Goal: Task Accomplishment & Management: Manage account settings

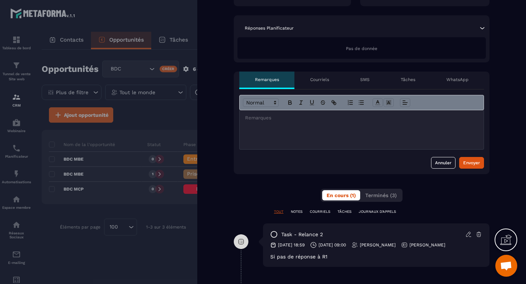
scroll to position [308, 0]
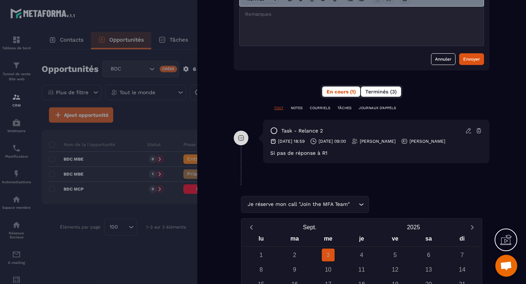
click at [379, 91] on span "Terminés (3)" at bounding box center [380, 92] width 31 height 6
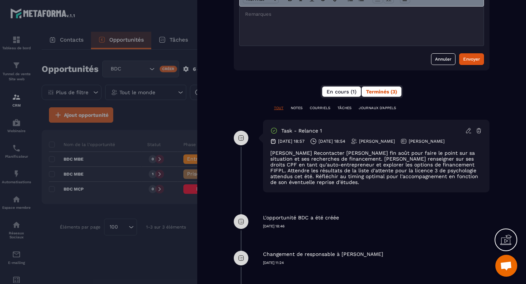
click at [335, 95] on button "En cours (1)" at bounding box center [341, 92] width 39 height 10
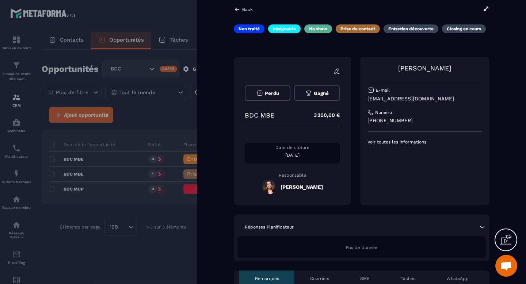
scroll to position [0, 0]
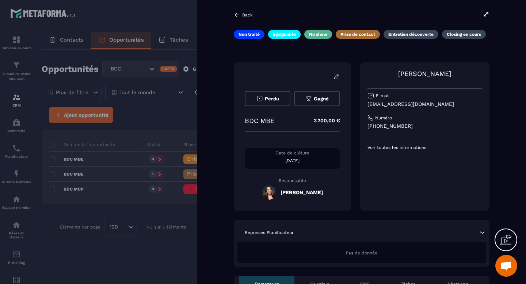
click at [239, 14] on icon at bounding box center [237, 15] width 7 height 7
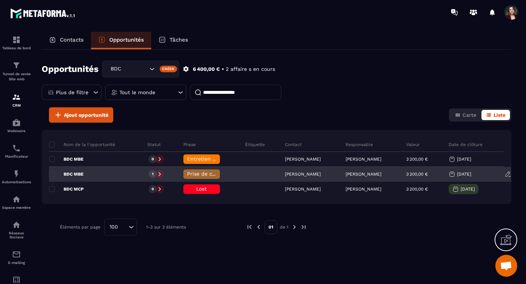
click at [508, 175] on icon at bounding box center [508, 174] width 4 height 5
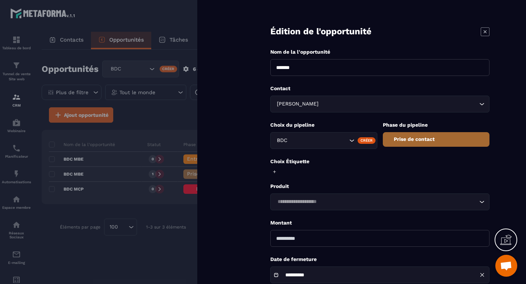
click at [351, 68] on input "*******" at bounding box center [379, 67] width 219 height 17
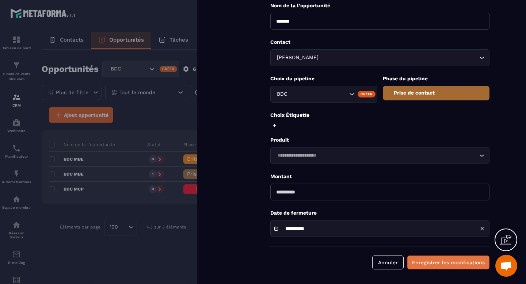
click at [459, 267] on button "Enregistrer les modifications" at bounding box center [448, 263] width 82 height 14
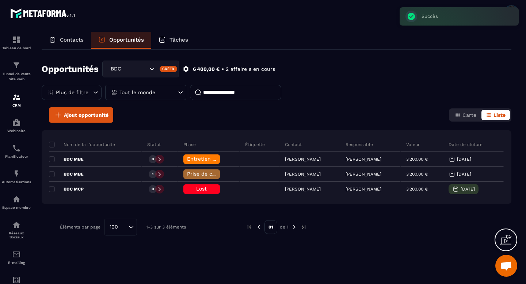
click at [186, 38] on p "Tâches" at bounding box center [179, 40] width 19 height 7
